Goal: Use online tool/utility

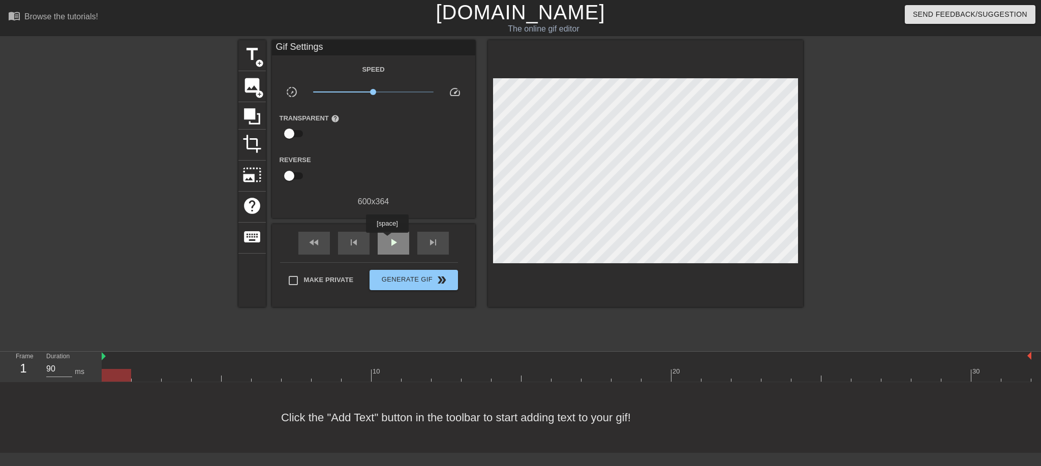
click at [387, 240] on span "play_arrow" at bounding box center [393, 242] width 12 height 12
click at [387, 240] on span "pause" at bounding box center [393, 242] width 12 height 12
click at [387, 240] on span "play_arrow" at bounding box center [393, 242] width 12 height 12
click at [387, 240] on span "pause" at bounding box center [393, 242] width 12 height 12
click at [387, 240] on span "play_arrow" at bounding box center [393, 242] width 12 height 12
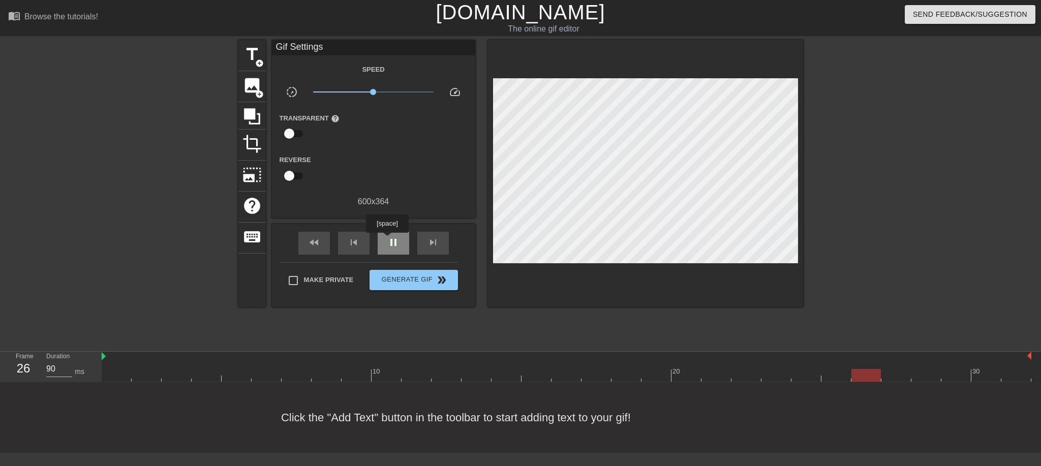
click at [387, 240] on span "pause" at bounding box center [393, 242] width 12 height 12
click at [246, 55] on span "title" at bounding box center [251, 54] width 19 height 19
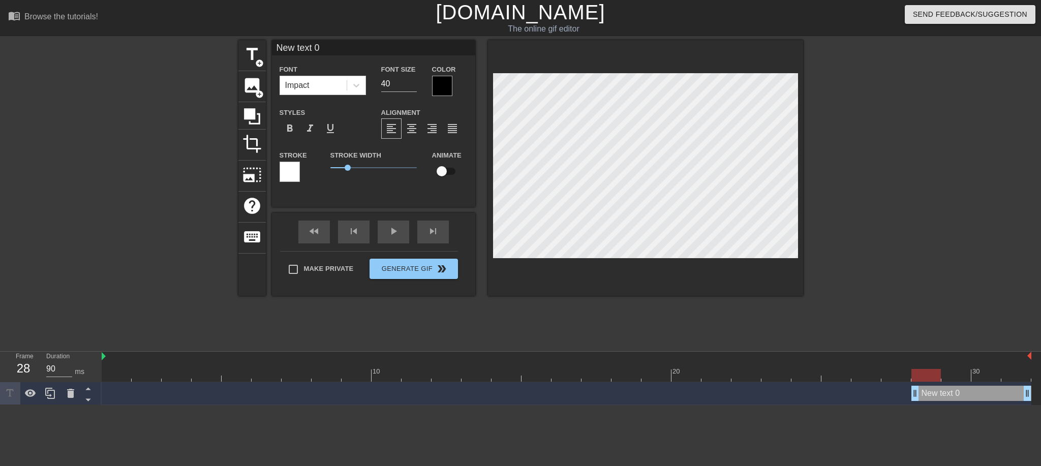
scroll to position [2, 2]
type input "O"
type textarea "O"
type input "OI"
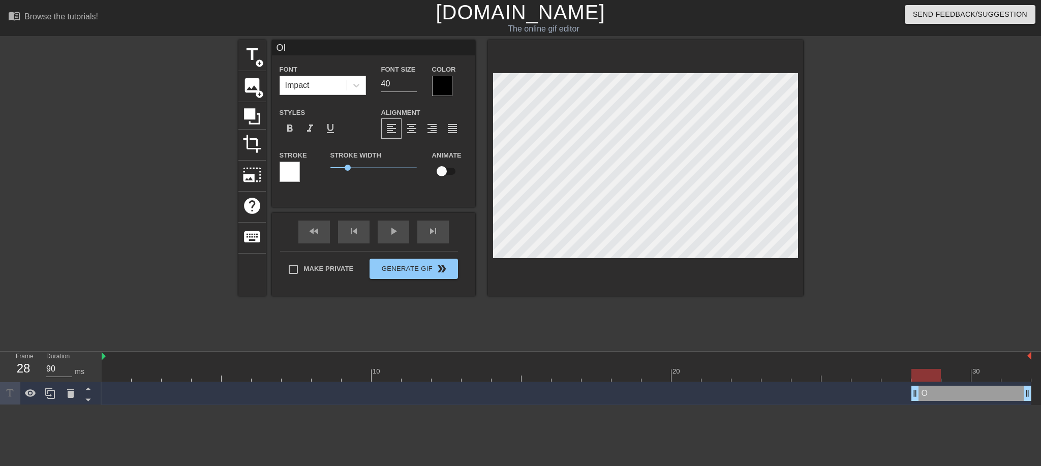
type textarea "OI"
type input "OIN"
type textarea "OIN"
type input "OINK"
type textarea "OINK"
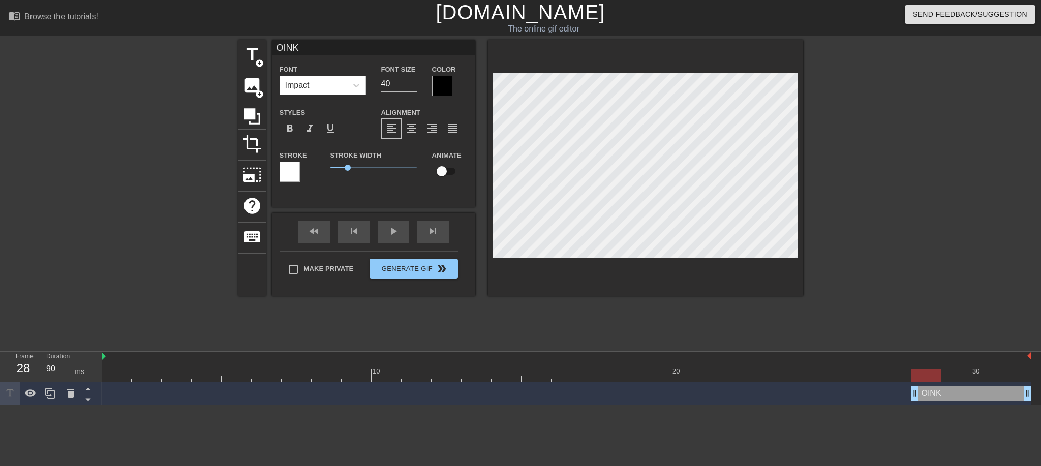
click at [897, 207] on div at bounding box center [891, 192] width 152 height 305
click at [449, 87] on div at bounding box center [442, 86] width 20 height 20
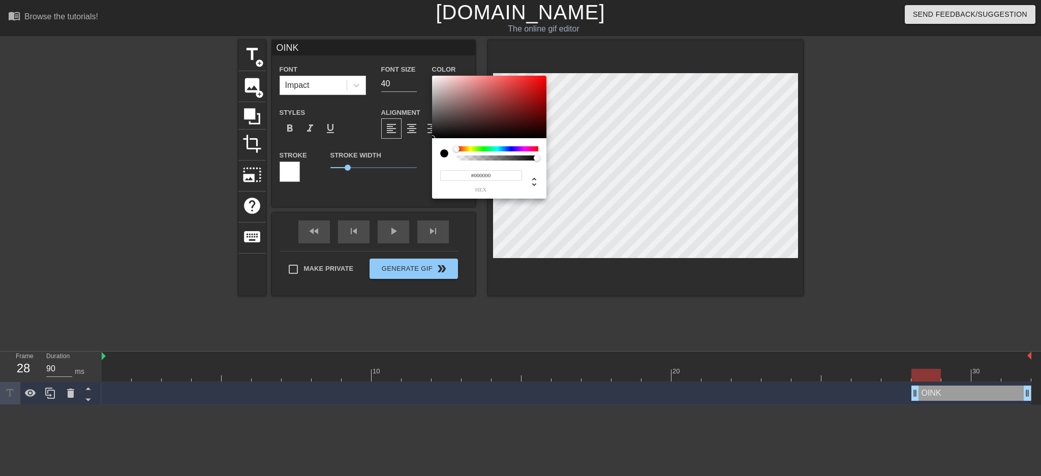
click at [525, 147] on div at bounding box center [497, 148] width 82 height 5
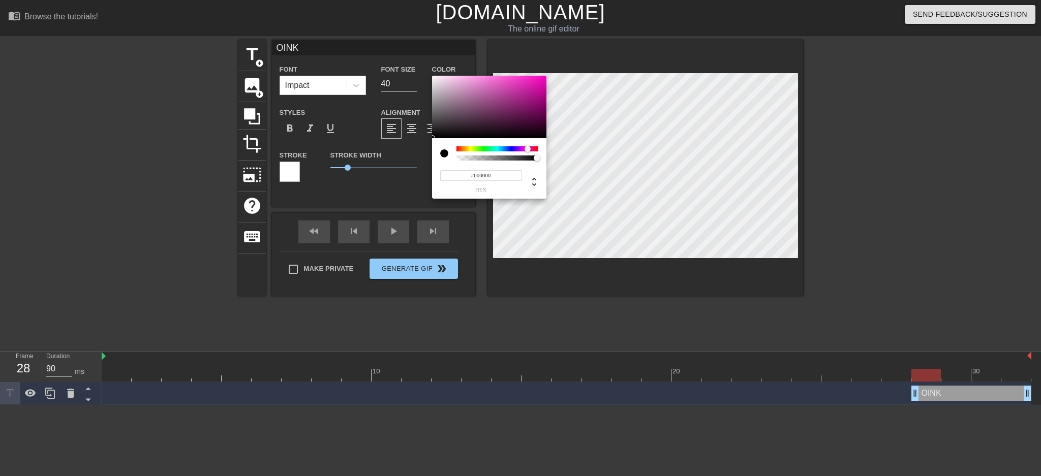
click at [527, 150] on div at bounding box center [527, 149] width 6 height 6
type input "#FF00C4"
drag, startPoint x: 534, startPoint y: 94, endPoint x: 570, endPoint y: 56, distance: 52.5
click at [570, 56] on div "#FF00C4 hex" at bounding box center [520, 238] width 1041 height 476
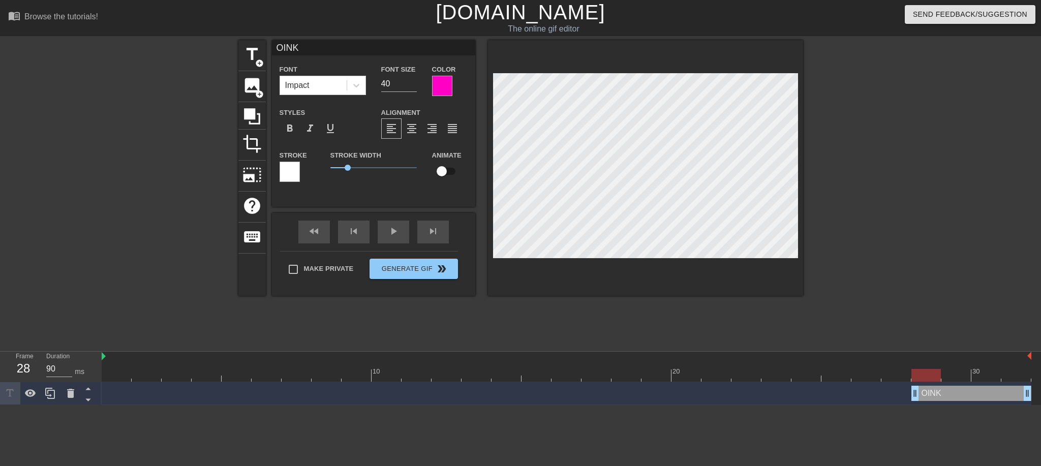
click at [442, 82] on div at bounding box center [442, 86] width 20 height 20
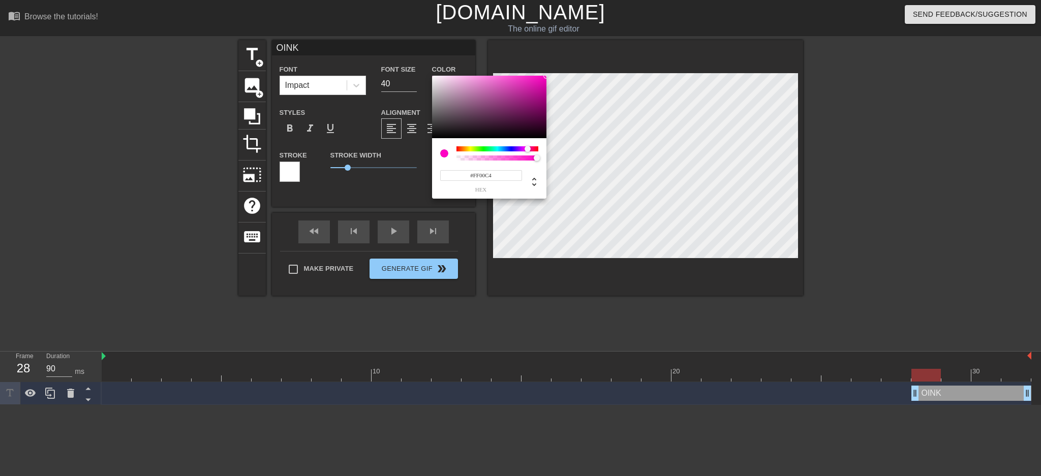
type input "255"
type input "0.68"
drag, startPoint x: 534, startPoint y: 158, endPoint x: 511, endPoint y: 157, distance: 22.9
click at [511, 157] on div at bounding box center [511, 158] width 6 height 6
type input "252"
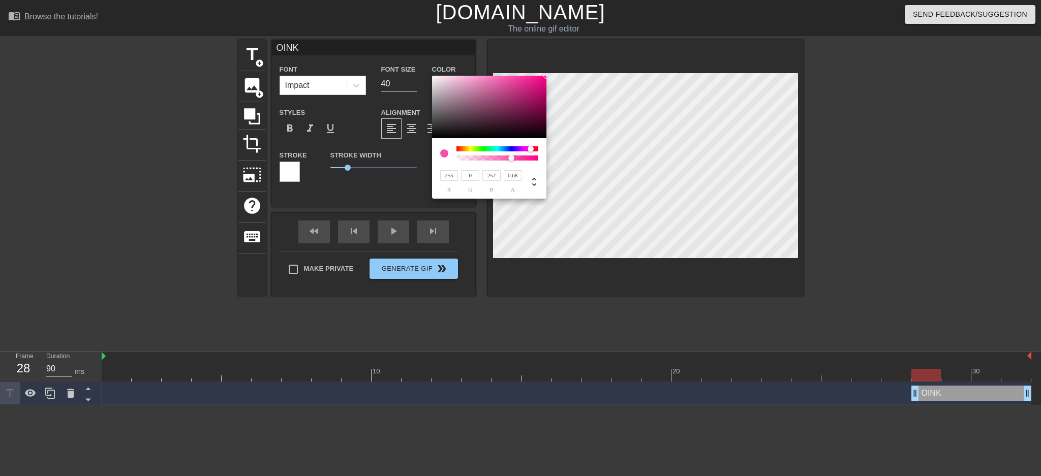
type input "239"
type input "255"
type input "0"
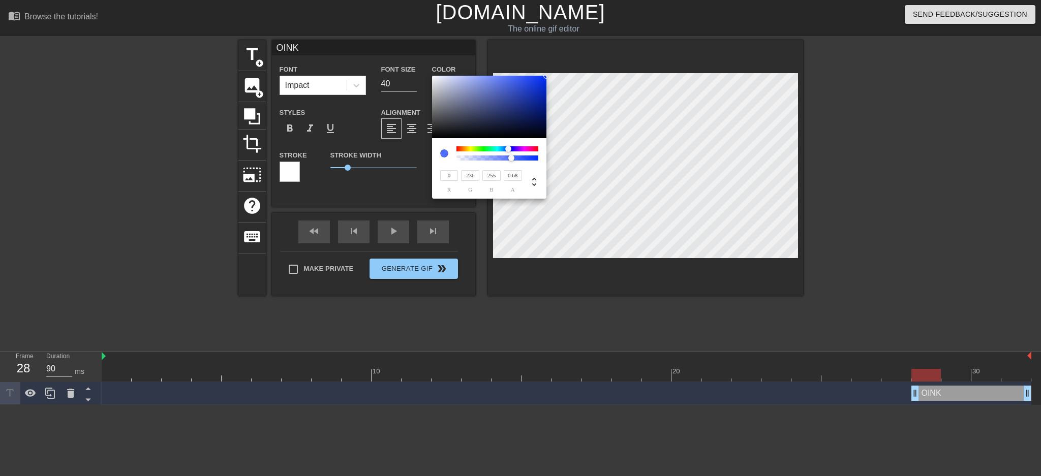
type input "255"
type input "17"
type input "30"
type input "0"
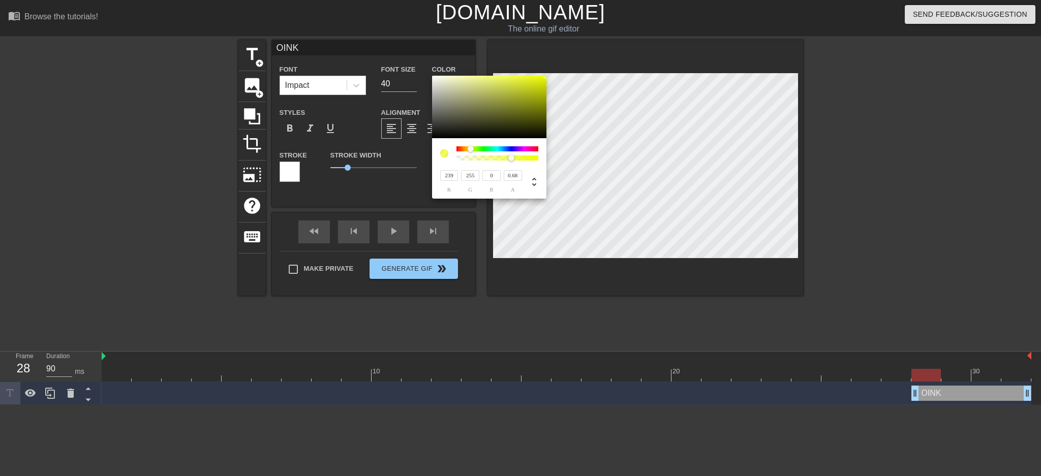
type input "255"
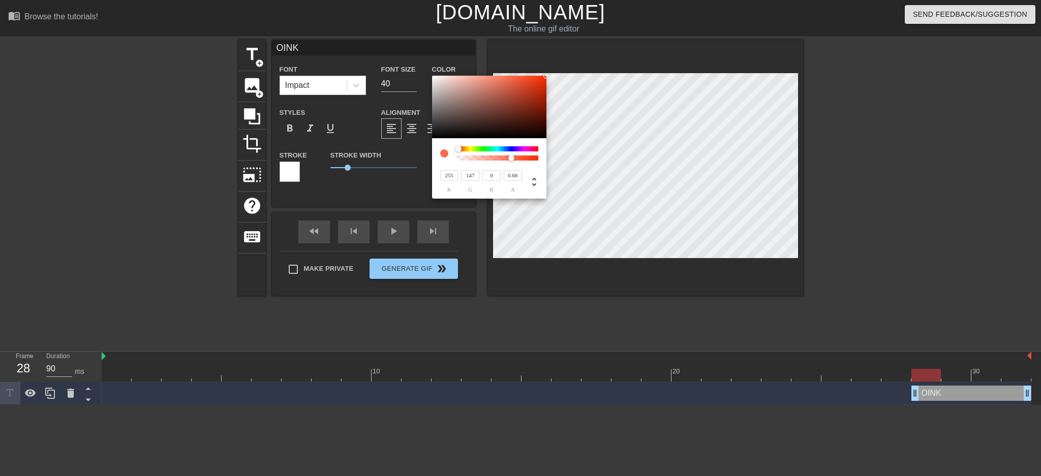
type input "252"
type input "97"
type input "255"
type input "0"
type input "217"
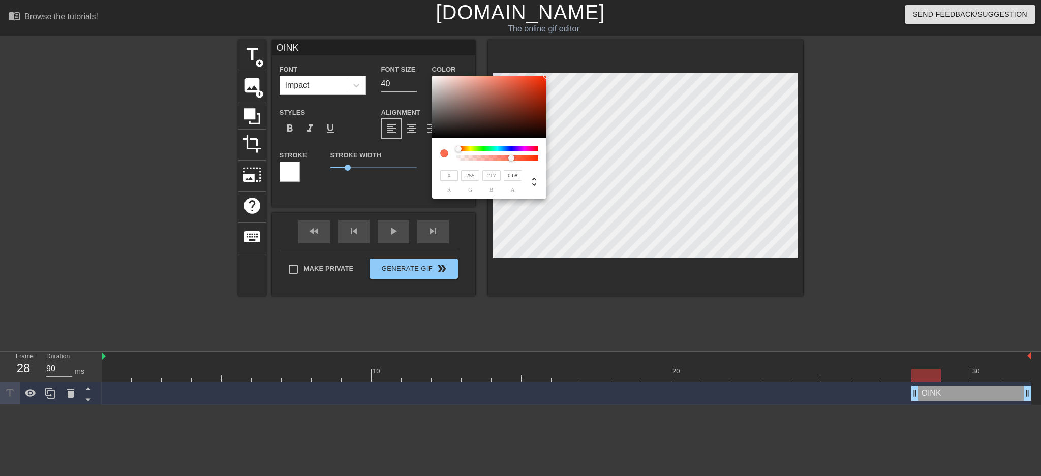
type input "198"
type input "255"
type input "8"
type input "68"
type input "0"
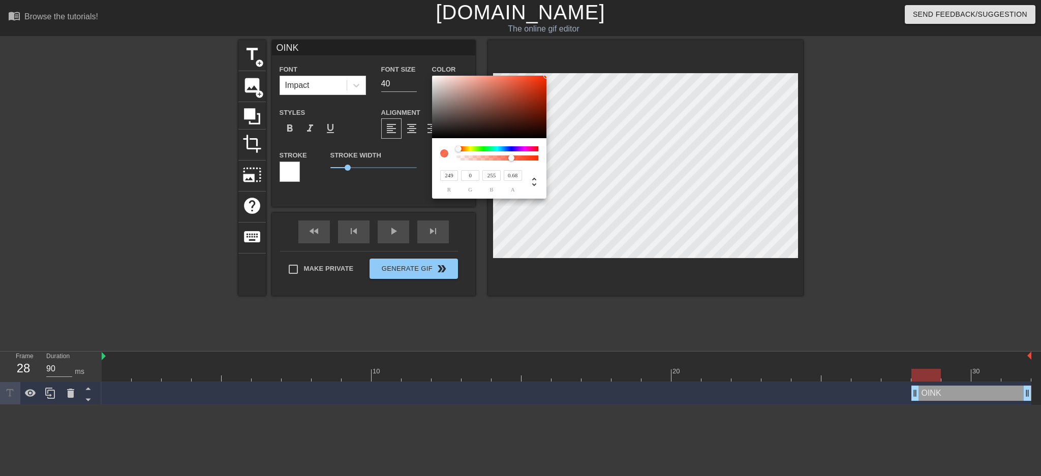
type input "255"
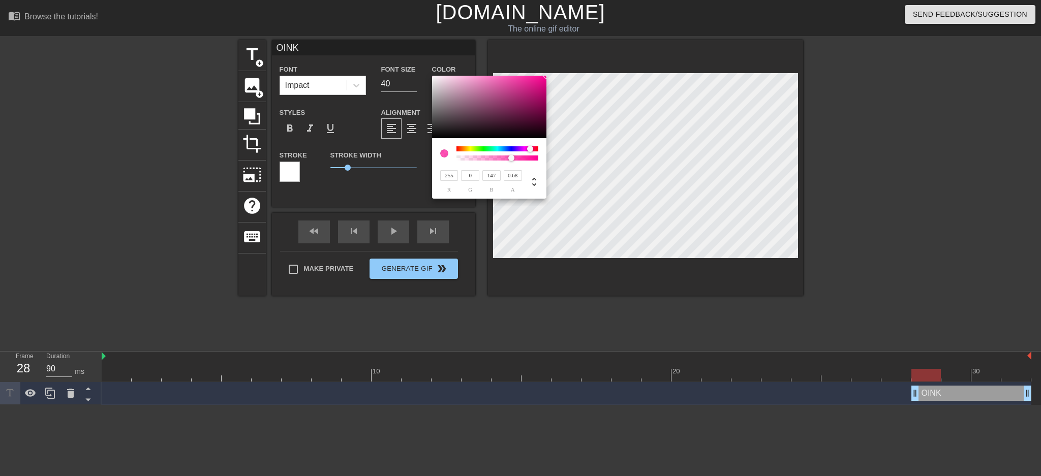
type input "157"
click at [529, 152] on div at bounding box center [497, 153] width 82 height 14
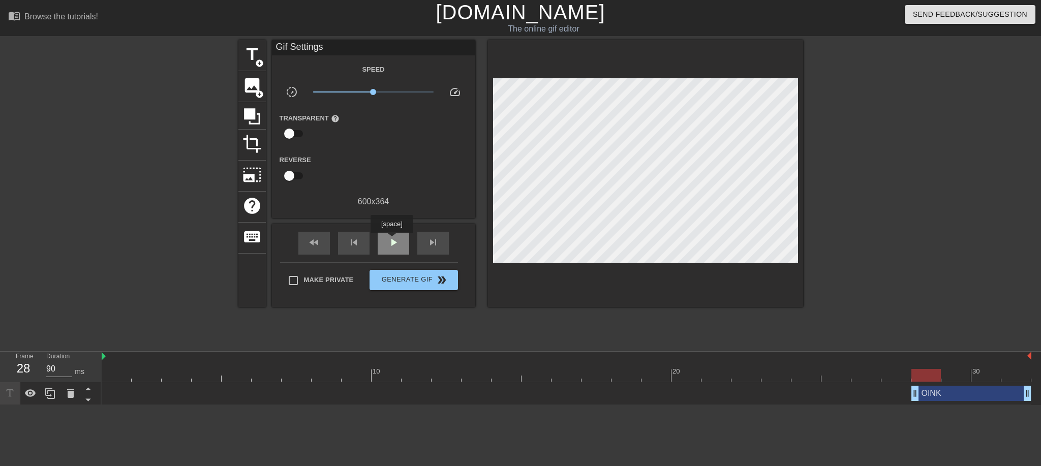
click at [391, 241] on span "play_arrow" at bounding box center [393, 242] width 12 height 12
drag, startPoint x: 391, startPoint y: 241, endPoint x: 441, endPoint y: 248, distance: 50.3
click at [418, 246] on div "fast_rewind skip_previous pause skip_next" at bounding box center [374, 243] width 166 height 38
click at [391, 240] on span "pause" at bounding box center [393, 242] width 12 height 12
click at [397, 247] on span "play_arrow" at bounding box center [393, 242] width 12 height 12
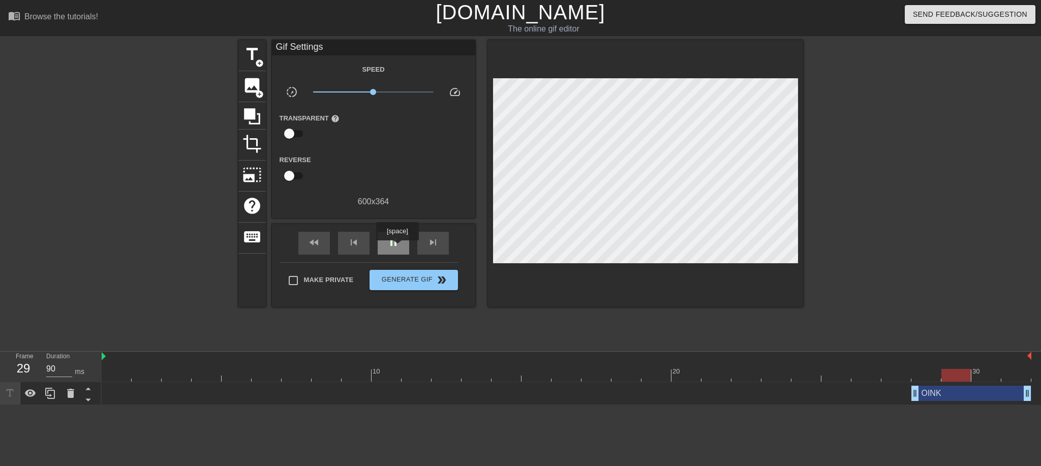
click at [397, 247] on span "pause" at bounding box center [393, 242] width 12 height 12
drag, startPoint x: 983, startPoint y: 373, endPoint x: 963, endPoint y: 371, distance: 19.4
click at [963, 371] on div at bounding box center [955, 375] width 29 height 13
